Goal: Check status: Check status

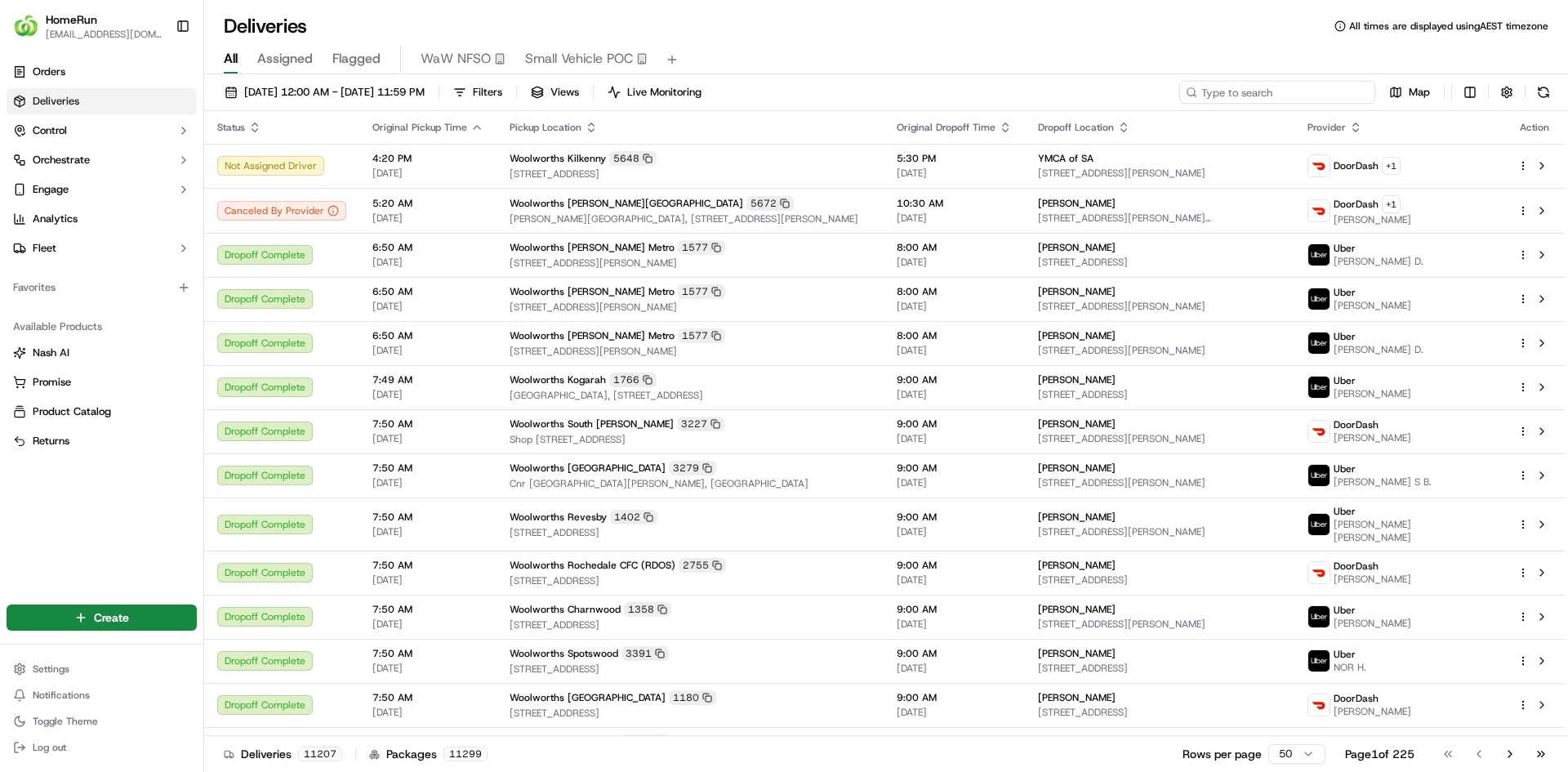
click at [1293, 98] on input at bounding box center [1277, 92] width 196 height 23
paste input "270086309"
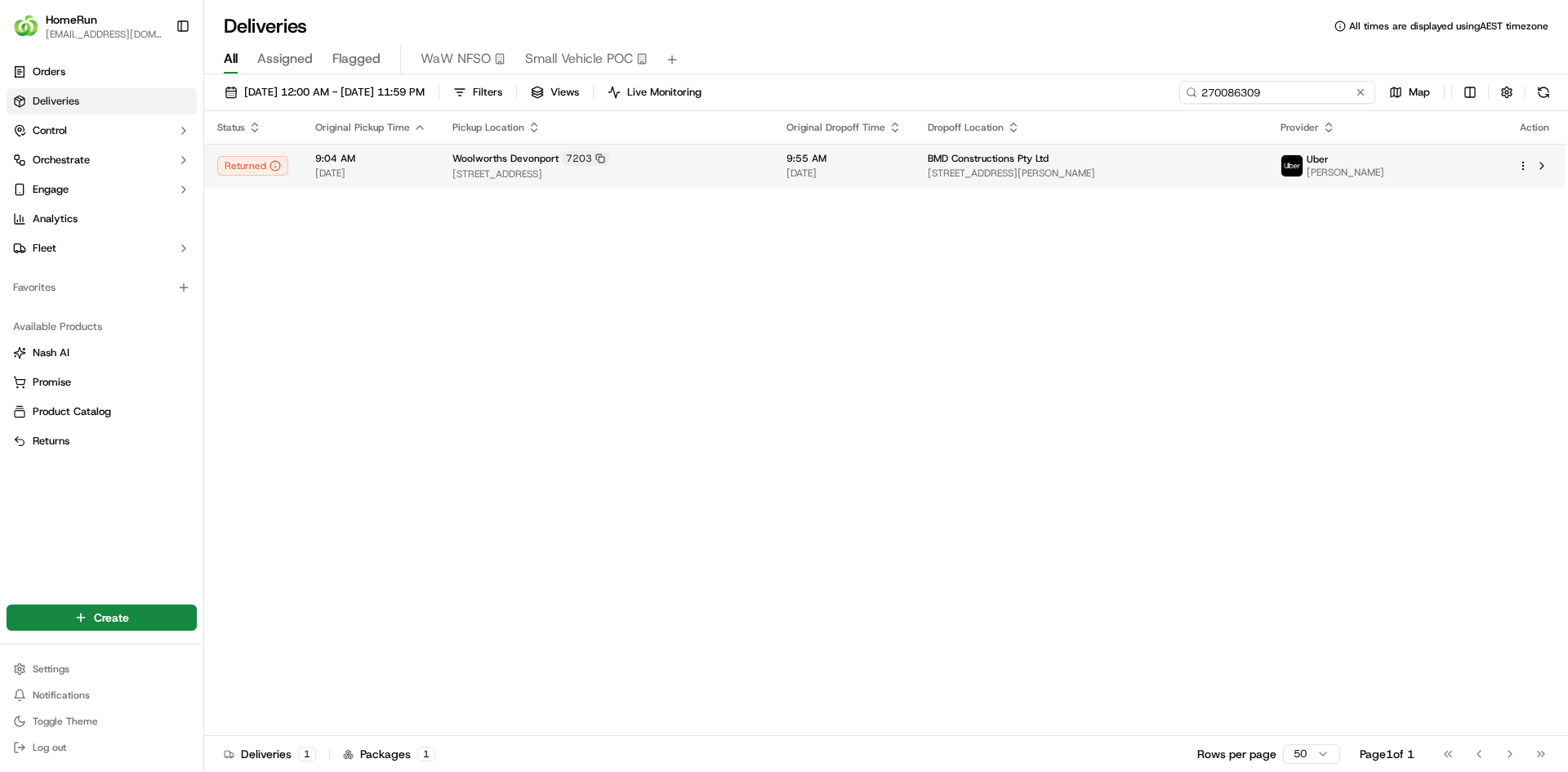
type input "270086309"
click at [738, 169] on span "[STREET_ADDRESS]" at bounding box center [607, 174] width 308 height 13
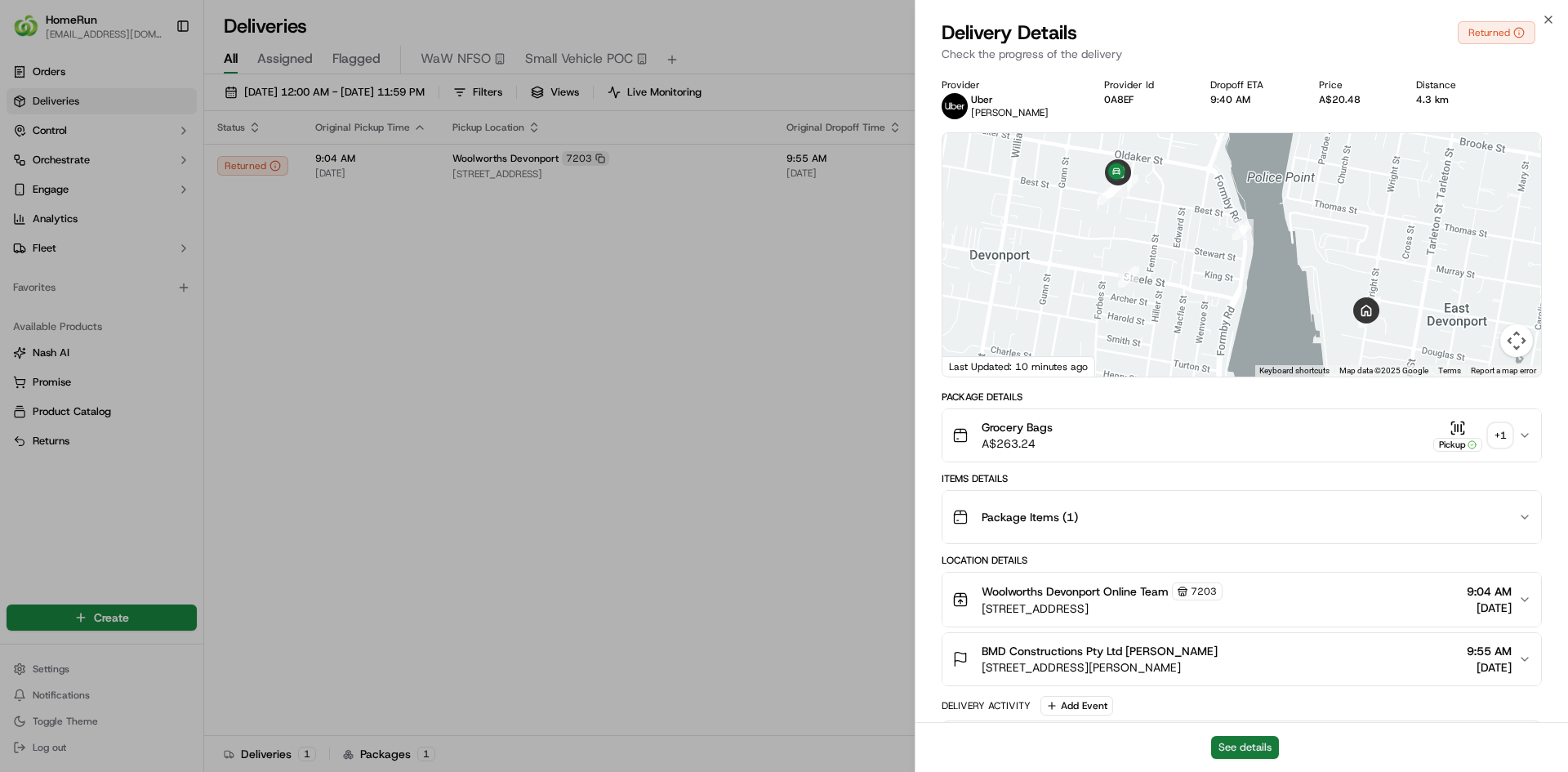
click at [1246, 745] on button "See details" at bounding box center [1246, 747] width 68 height 23
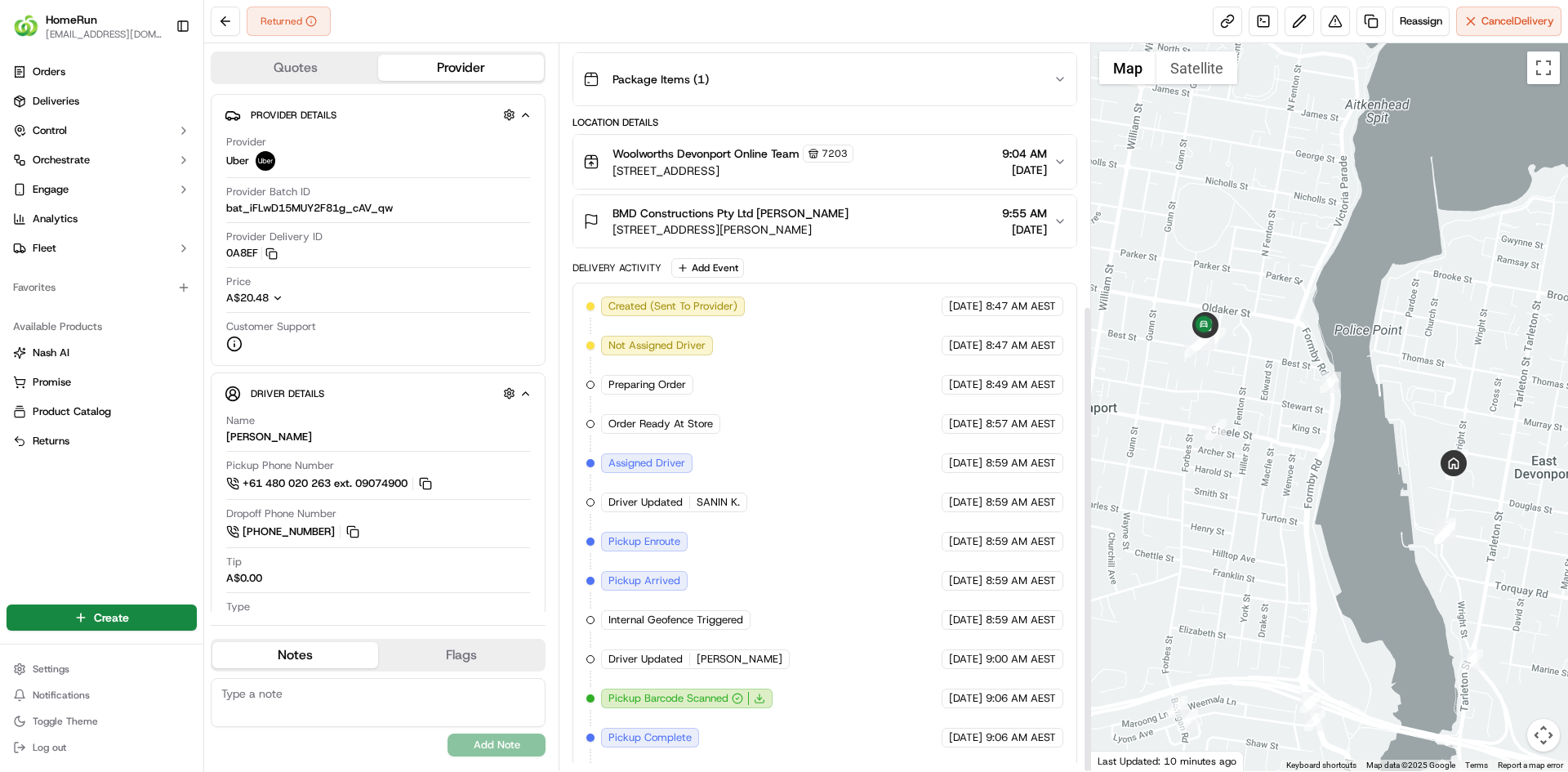
scroll to position [406, 0]
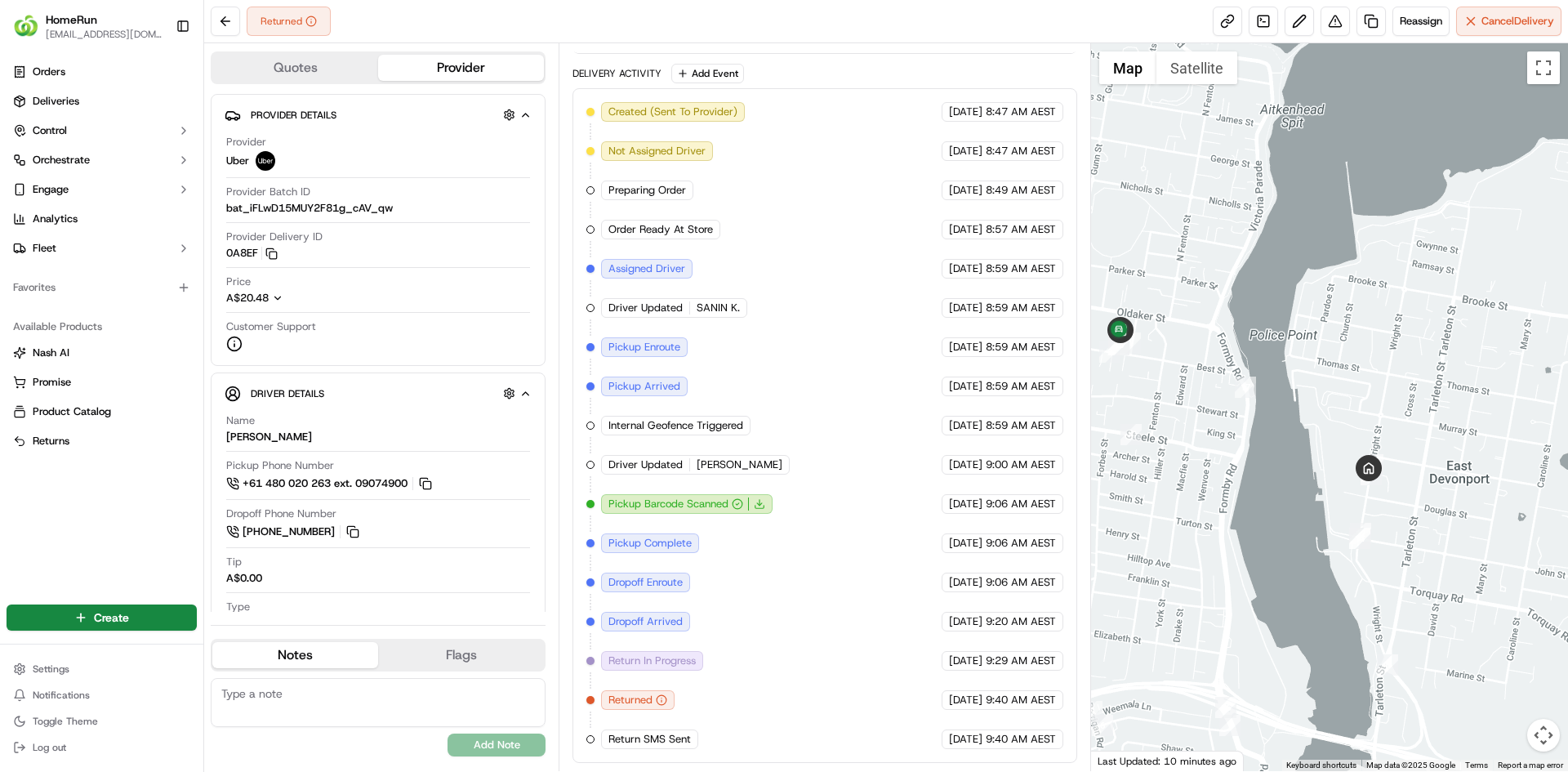
drag, startPoint x: 1267, startPoint y: 462, endPoint x: 1171, endPoint y: 470, distance: 96.3
click at [1171, 470] on div at bounding box center [1331, 407] width 478 height 728
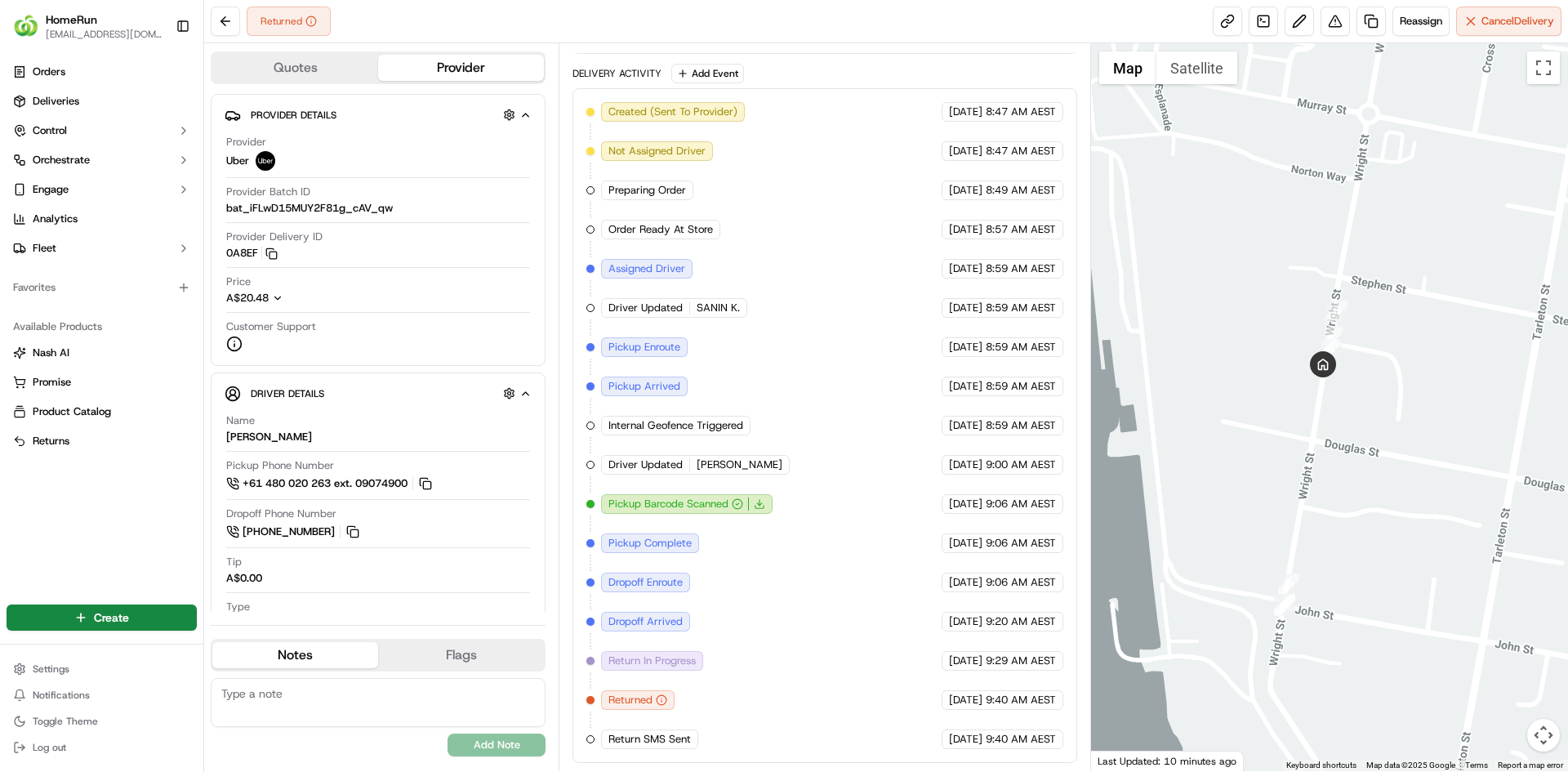
drag, startPoint x: 1287, startPoint y: 523, endPoint x: 1343, endPoint y: 436, distance: 103.5
click at [1343, 436] on div at bounding box center [1331, 407] width 478 height 728
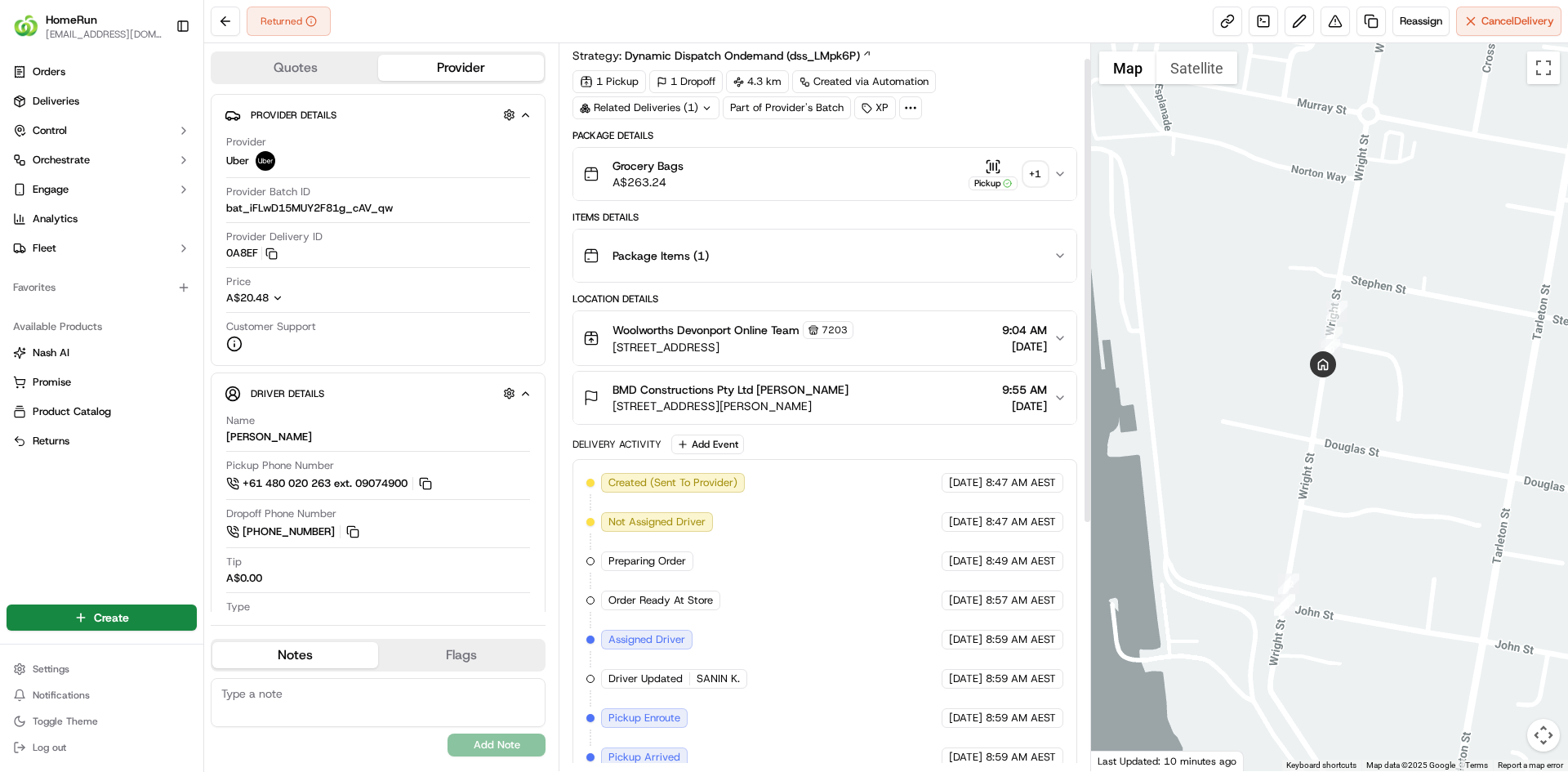
scroll to position [0, 0]
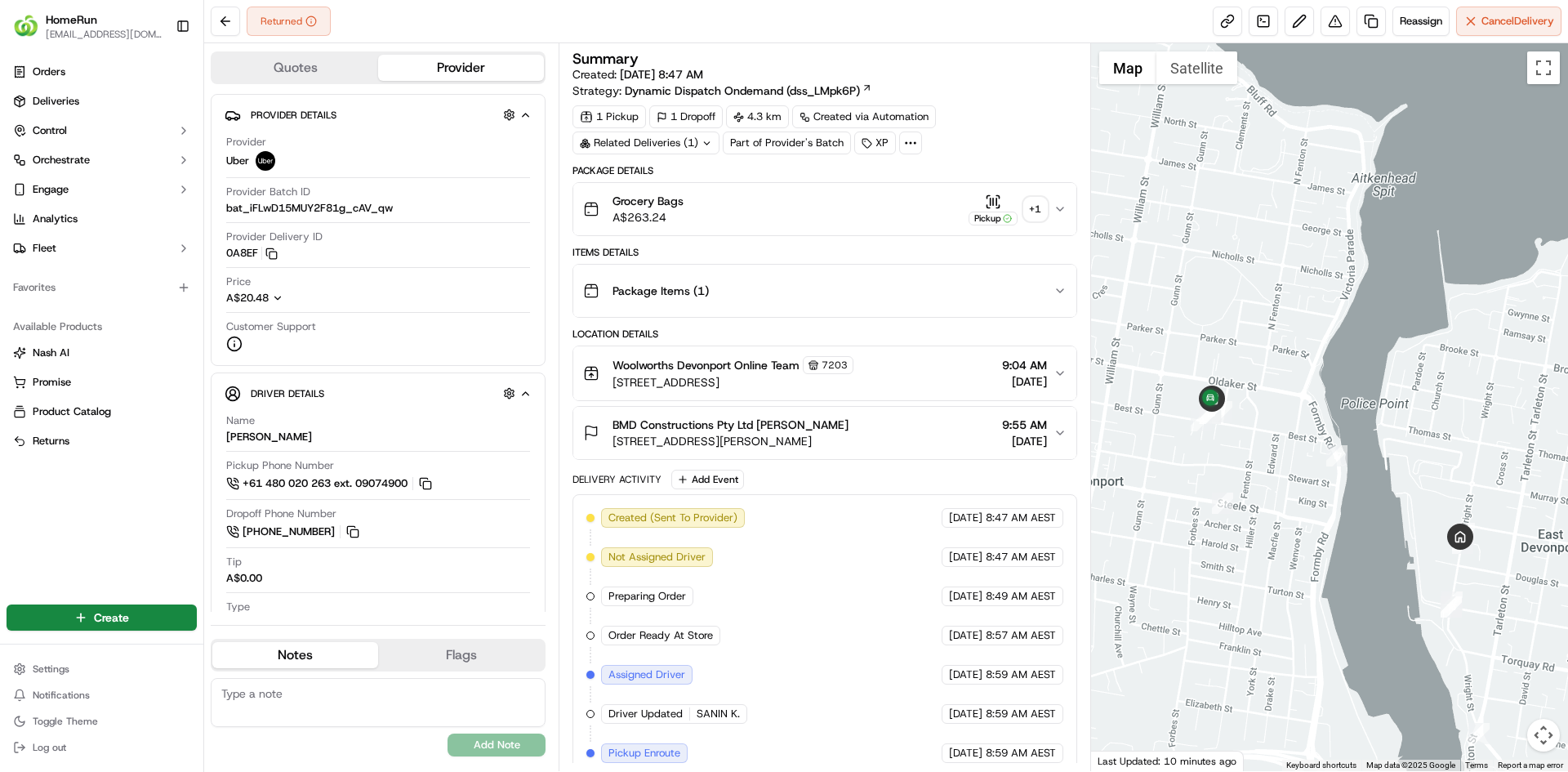
drag, startPoint x: 1188, startPoint y: 445, endPoint x: 1394, endPoint y: 558, distance: 235.0
click at [1394, 558] on div at bounding box center [1331, 407] width 478 height 728
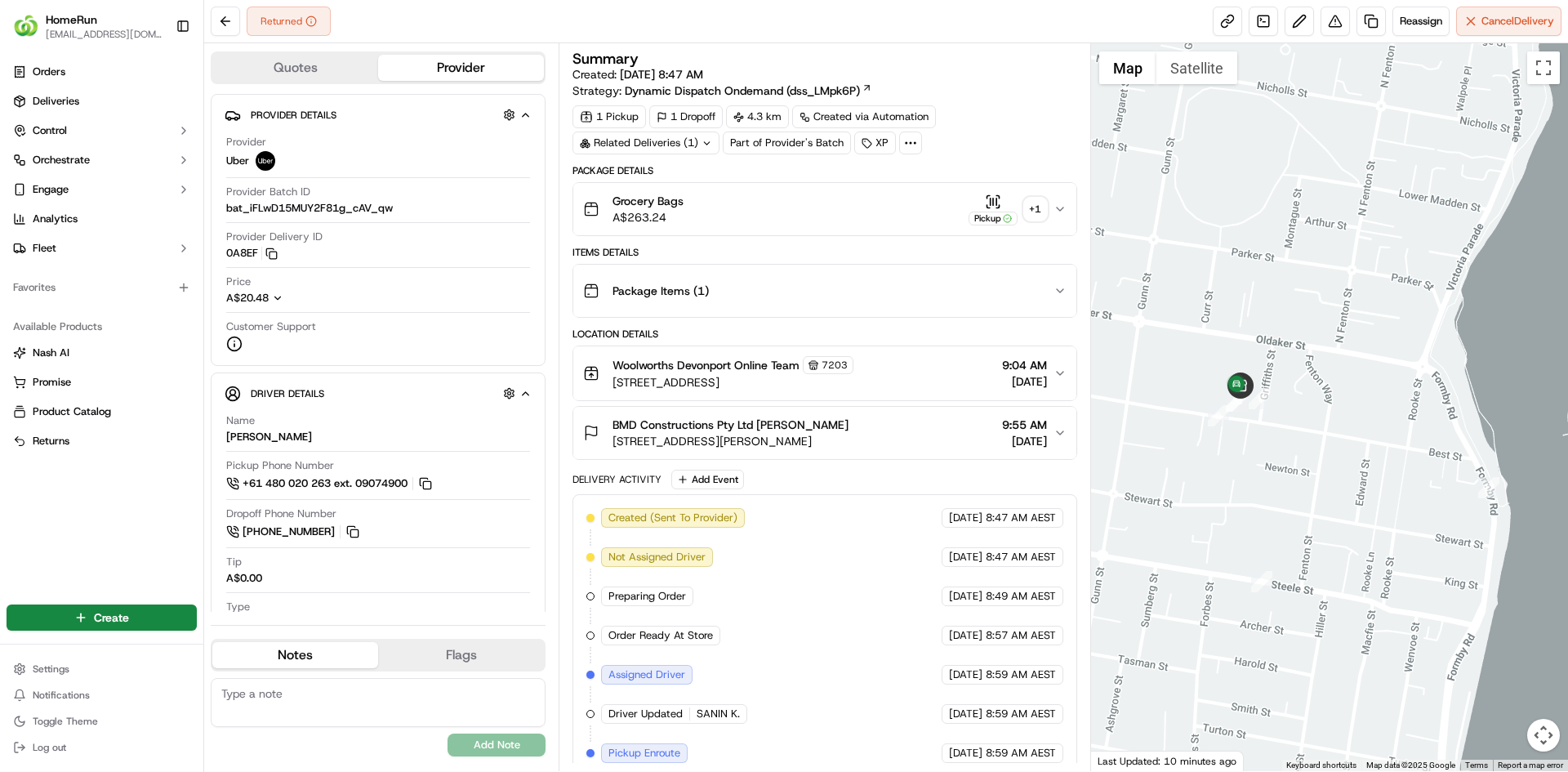
drag, startPoint x: 1339, startPoint y: 561, endPoint x: 1131, endPoint y: 390, distance: 269.3
click at [1132, 392] on div at bounding box center [1331, 407] width 478 height 728
click at [1131, 390] on div at bounding box center [1331, 407] width 478 height 728
